Goal: Information Seeking & Learning: Learn about a topic

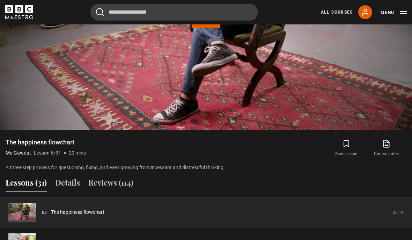
scroll to position [413, 0]
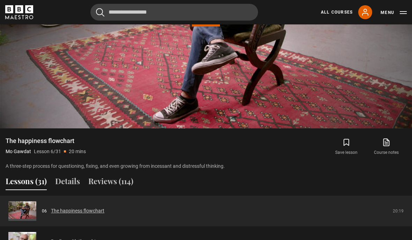
click at [94, 215] on link "The happiness flowchart" at bounding box center [77, 211] width 53 height 7
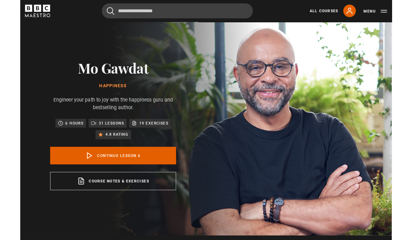
scroll to position [330, 0]
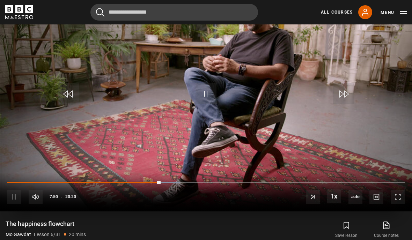
click at [314, 112] on video-js "Video Player is loading. Play Lesson The happiness flowchart 10s Skip Back 10 s…" at bounding box center [206, 96] width 412 height 232
click at [206, 104] on span "Video Player" at bounding box center [205, 93] width 21 height 21
click at [235, 110] on video-js "Video Player is loading. Play Lesson The happiness flowchart 10s Skip Back 10 s…" at bounding box center [206, 96] width 412 height 232
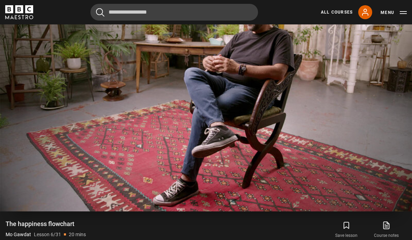
click at [372, 169] on video-js "Video Player is loading. Play Lesson The happiness flowchart 10s Skip Back 10 s…" at bounding box center [206, 96] width 412 height 232
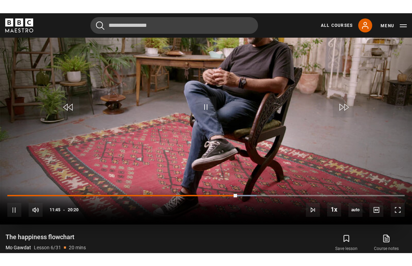
scroll to position [8, 0]
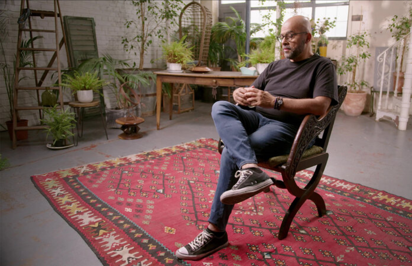
click at [188, 128] on video-js "Video Player is loading. Play Lesson The happiness flowchart 10s Skip Back 10 s…" at bounding box center [206, 133] width 412 height 266
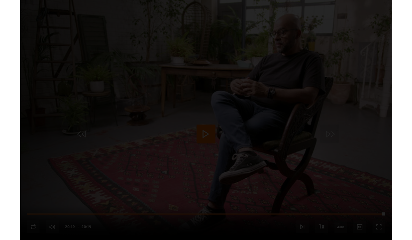
scroll to position [330, 0]
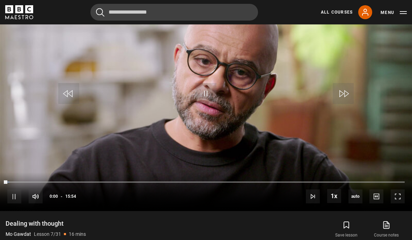
scroll to position [331, 0]
click at [375, 176] on video-js "Video Player is loading. Play Lesson Dealing with thought  10s Skip Back 10 sec…" at bounding box center [206, 95] width 412 height 232
click at [88, 114] on video-js "Video Player is loading. Play Lesson Dealing with thought  10s Skip Back 10 sec…" at bounding box center [206, 95] width 412 height 232
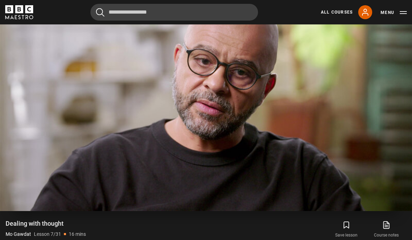
click at [367, 130] on video-js "Video Player is loading. Play Lesson Dealing with thought  10s Skip Back 10 sec…" at bounding box center [206, 95] width 412 height 232
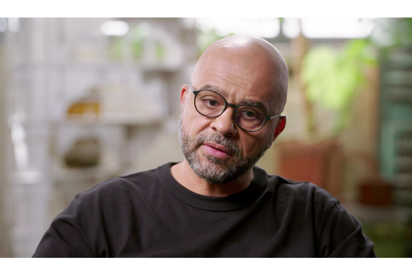
scroll to position [0, 0]
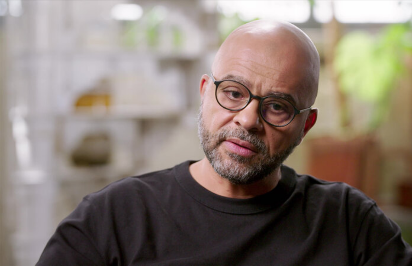
click at [302, 85] on video-js "Video Player is loading. Play Lesson Dealing with thought  10s Skip Back 10 sec…" at bounding box center [206, 133] width 412 height 266
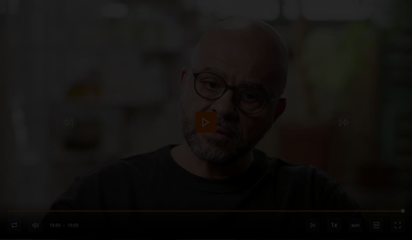
scroll to position [331, 0]
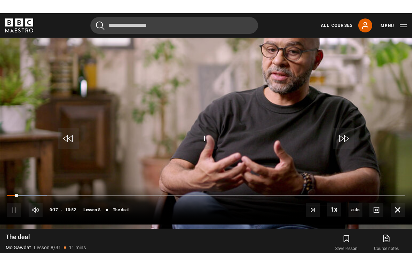
scroll to position [8, 0]
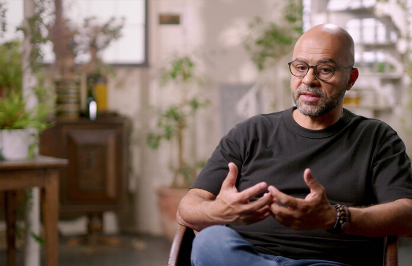
click at [217, 119] on video-js "Video Player is loading. Play Lesson The deal 10s Skip Back 10 seconds Pause 10…" at bounding box center [206, 133] width 412 height 266
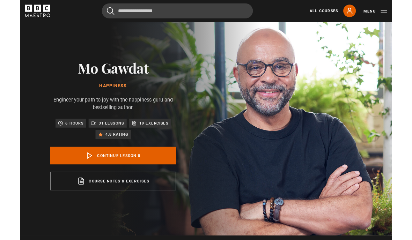
scroll to position [330, 0]
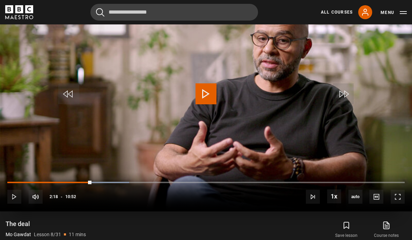
click at [376, 61] on video-js "Video Player is loading. Play Lesson The deal 10s Skip Back 10 seconds Play 10s…" at bounding box center [206, 96] width 412 height 232
click at [389, 188] on video-js "Video Player is loading. Play Lesson The deal 10s Skip Back 10 seconds Pause 10…" at bounding box center [206, 96] width 412 height 232
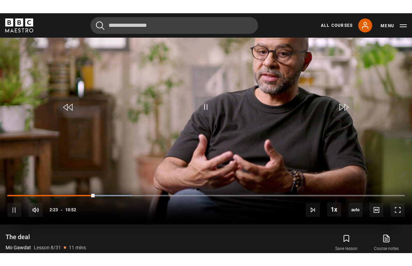
scroll to position [8, 0]
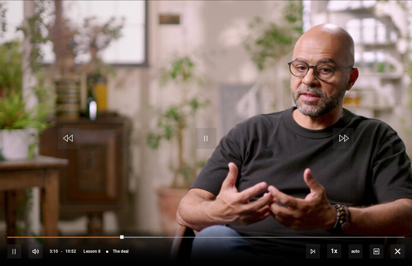
click at [327, 129] on video-js "Video Player is loading. Play Lesson The deal 10s Skip Back 10 seconds Pause 10…" at bounding box center [206, 133] width 412 height 266
click at [92, 76] on video-js "Video Player is loading. Play Lesson The deal 10s Skip Back 10 seconds Pause 10…" at bounding box center [206, 133] width 412 height 266
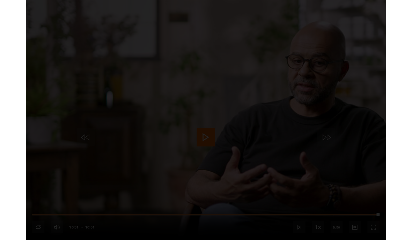
scroll to position [330, 0]
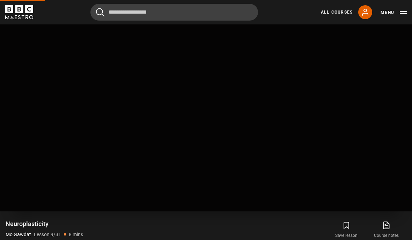
scroll to position [273, 0]
